Goal: Book appointment/travel/reservation

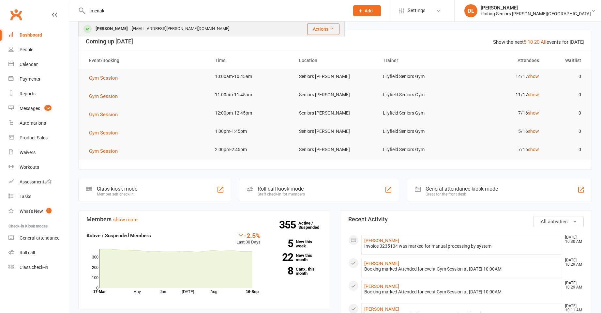
type input "menak"
click at [166, 31] on div "[EMAIL_ADDRESS][PERSON_NAME][DOMAIN_NAME]" at bounding box center [180, 28] width 101 height 9
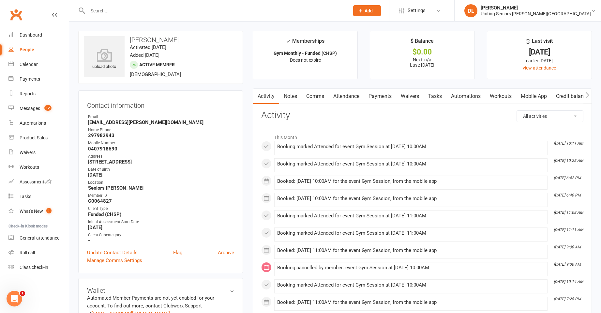
click at [342, 98] on link "Attendance" at bounding box center [346, 96] width 35 height 15
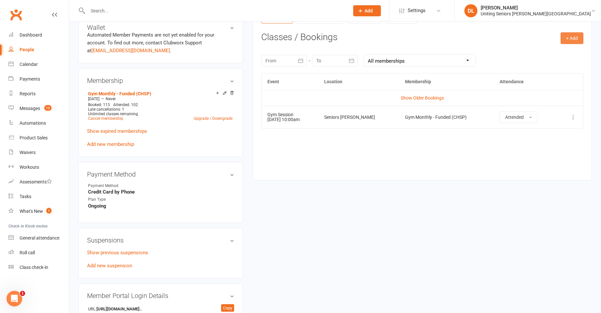
scroll to position [204, 0]
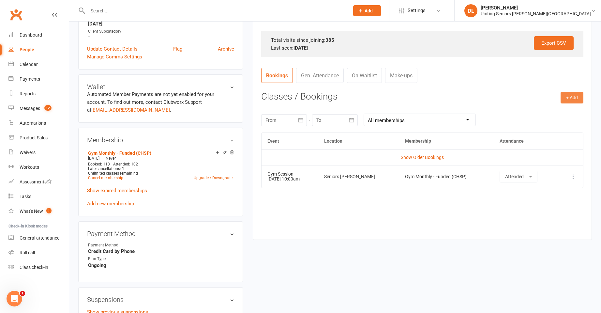
click at [572, 101] on button "+ Add" at bounding box center [572, 98] width 23 height 12
click at [547, 111] on link "Book Event" at bounding box center [551, 112] width 65 height 13
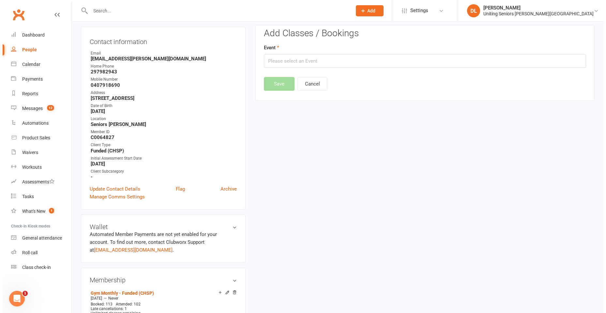
scroll to position [56, 0]
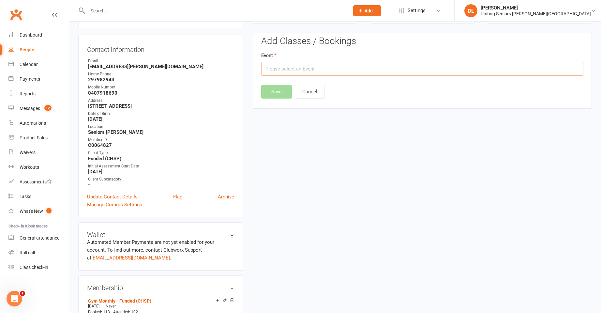
click at [368, 72] on input "text" at bounding box center [422, 69] width 322 height 14
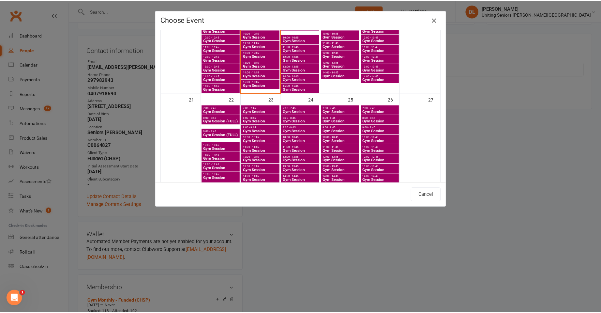
scroll to position [294, 0]
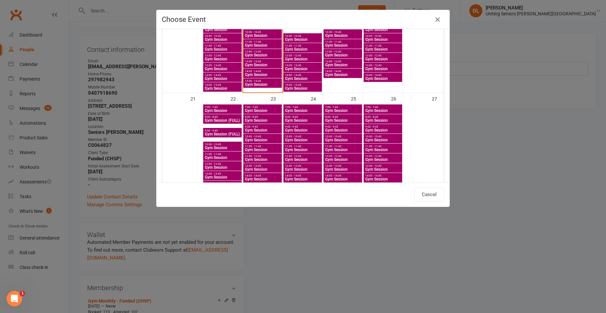
click at [377, 138] on span "10:00 - 10:45" at bounding box center [383, 136] width 36 height 3
type input "Gym Session - [DATE] 10:00:00 AM"
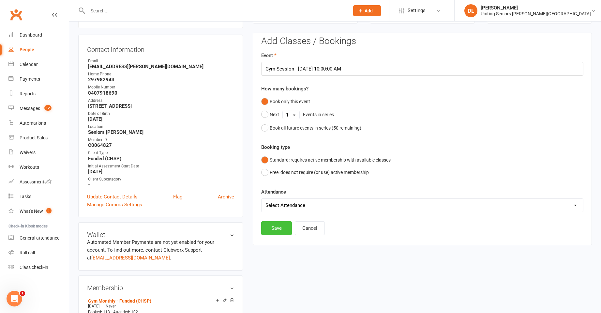
click at [269, 225] on button "Save" at bounding box center [276, 228] width 31 height 14
